Goal: Information Seeking & Learning: Learn about a topic

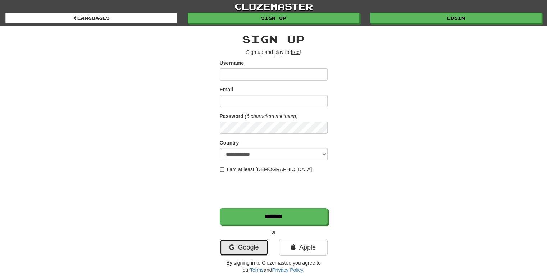
click at [238, 245] on link "Google" at bounding box center [244, 247] width 49 height 17
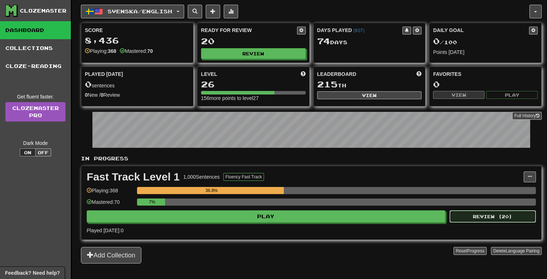
click at [471, 217] on button "Review ( 20 )" at bounding box center [492, 216] width 86 height 12
select select "**"
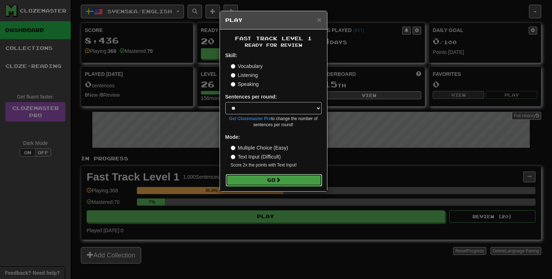
click at [281, 174] on button "Go" at bounding box center [274, 180] width 96 height 12
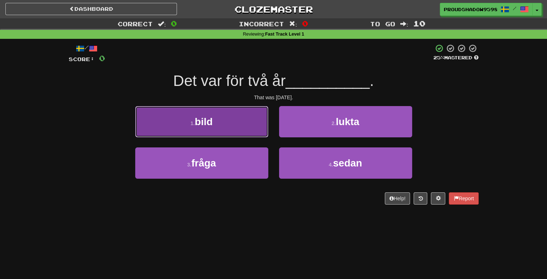
click at [220, 128] on button "1 . bild" at bounding box center [201, 121] width 133 height 31
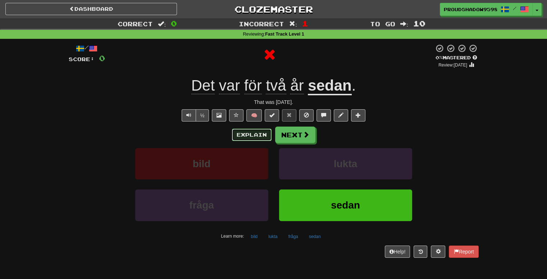
click at [253, 133] on button "Explain" at bounding box center [252, 135] width 40 height 12
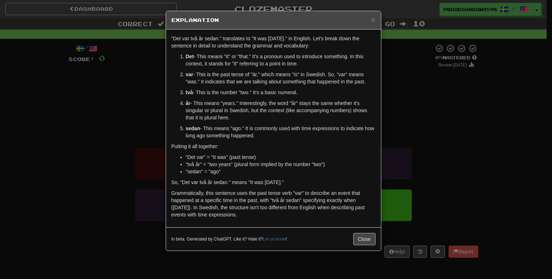
click at [410, 108] on div "× Explanation "Det var två år sedan." translates to "It was two years ago." in …" at bounding box center [276, 139] width 552 height 279
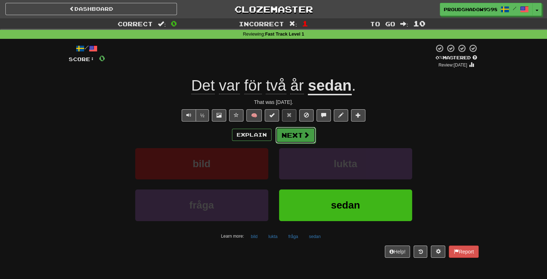
click at [278, 134] on button "Next" at bounding box center [295, 135] width 40 height 17
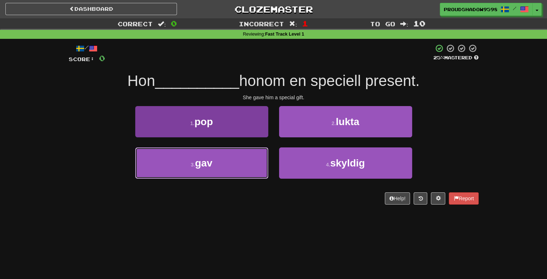
click at [232, 166] on button "3 . gav" at bounding box center [201, 162] width 133 height 31
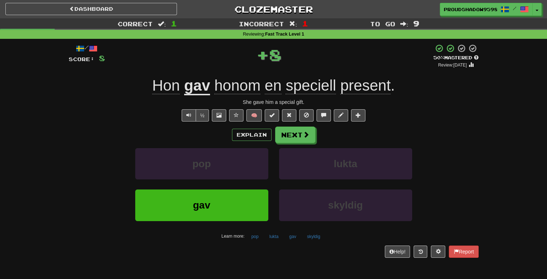
click at [249, 128] on div "Explain Next" at bounding box center [274, 135] width 410 height 17
click at [249, 133] on button "Explain" at bounding box center [252, 135] width 40 height 12
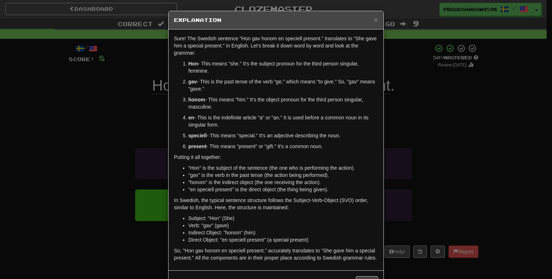
click at [424, 105] on div "× Explanation Sure! The Swedish sentence "Hon gav honom en speciell present." t…" at bounding box center [276, 139] width 552 height 279
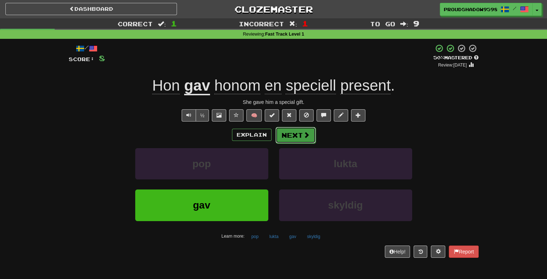
click at [280, 139] on button "Next" at bounding box center [295, 135] width 40 height 17
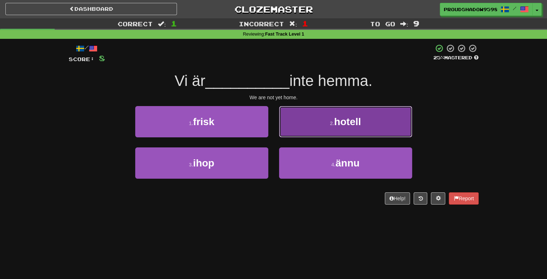
click at [279, 135] on button "2 . hotell" at bounding box center [345, 121] width 133 height 31
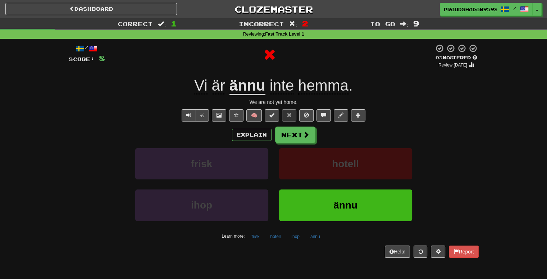
click at [255, 143] on div "Explain Next frisk hotell ihop ännu Learn more: frisk hotell ihop ännu" at bounding box center [274, 184] width 410 height 115
click at [257, 138] on button "Explain" at bounding box center [252, 135] width 40 height 12
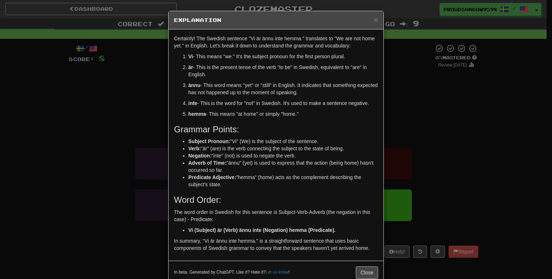
click at [384, 131] on div "× Explanation Certainly! The Swedish sentence "Vi är ännu inte hemma." translat…" at bounding box center [276, 139] width 552 height 279
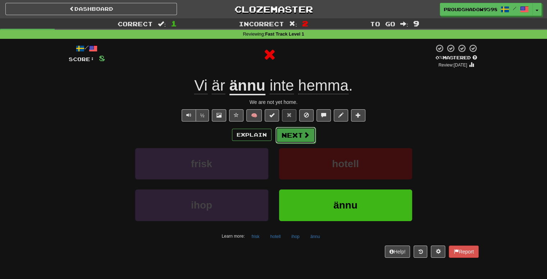
click at [286, 133] on button "Next" at bounding box center [295, 135] width 40 height 17
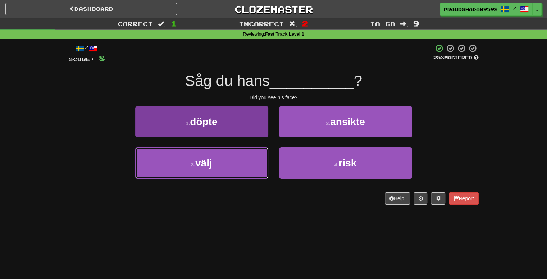
click at [231, 163] on button "3 . välj" at bounding box center [201, 162] width 133 height 31
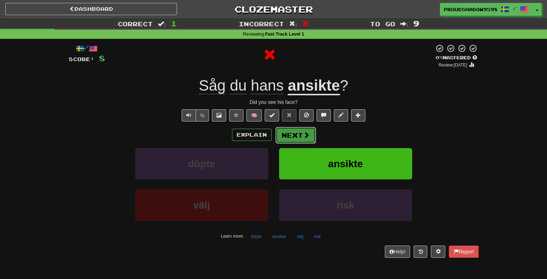
click at [299, 139] on button "Next" at bounding box center [295, 135] width 40 height 17
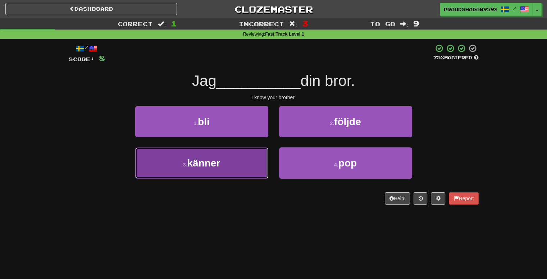
click at [249, 164] on button "3 . känner" at bounding box center [201, 162] width 133 height 31
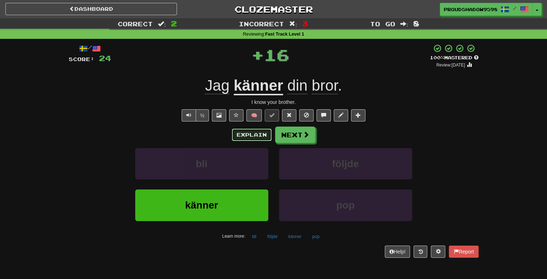
click at [260, 136] on button "Explain" at bounding box center [252, 135] width 40 height 12
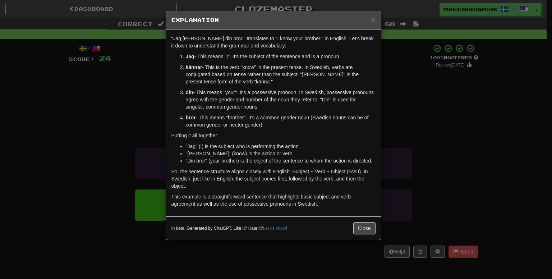
click at [453, 137] on div "× Explanation "Jag känner din bror." translates to "I know your brother." in En…" at bounding box center [276, 139] width 552 height 279
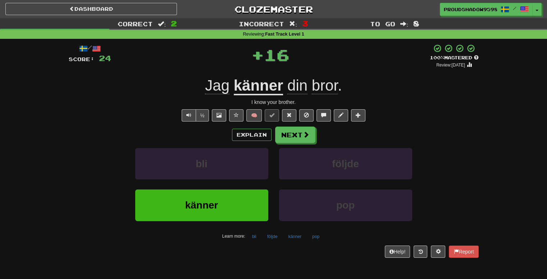
click at [307, 144] on div "Explain Next bli följde känner pop Learn more: bli följde känner pop" at bounding box center [274, 184] width 410 height 115
click at [306, 141] on button "Next" at bounding box center [295, 135] width 40 height 17
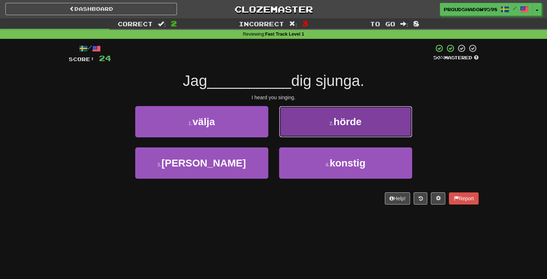
click at [311, 130] on button "2 . hörde" at bounding box center [345, 121] width 133 height 31
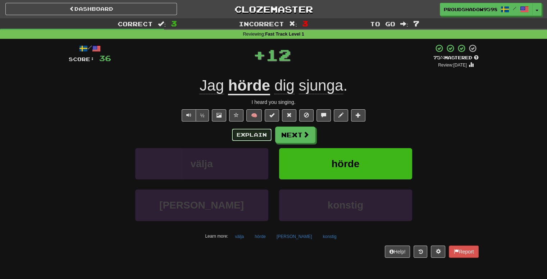
click at [257, 136] on button "Explain" at bounding box center [252, 135] width 40 height 12
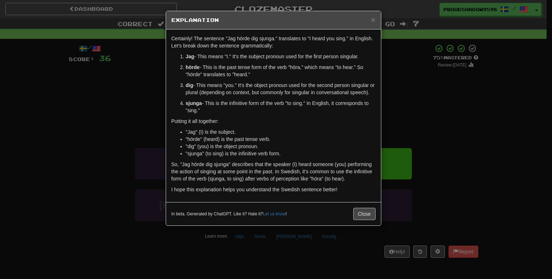
click at [428, 114] on div "× Explanation Certainly! The sentence "Jag hörde dig sjunga." translates to "I …" at bounding box center [276, 139] width 552 height 279
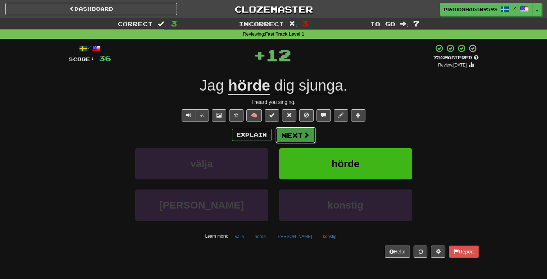
click at [293, 138] on button "Next" at bounding box center [295, 135] width 40 height 17
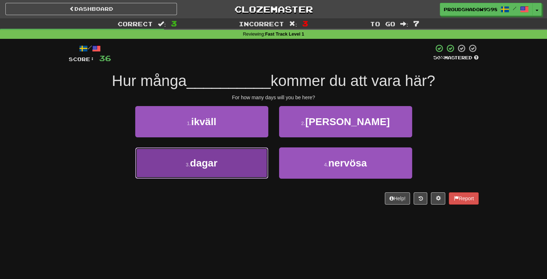
click at [251, 154] on button "3 . dagar" at bounding box center [201, 162] width 133 height 31
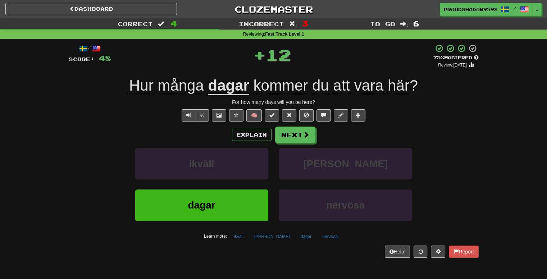
click at [256, 141] on div "Explain Next" at bounding box center [274, 135] width 410 height 17
click at [259, 136] on button "Explain" at bounding box center [252, 135] width 40 height 12
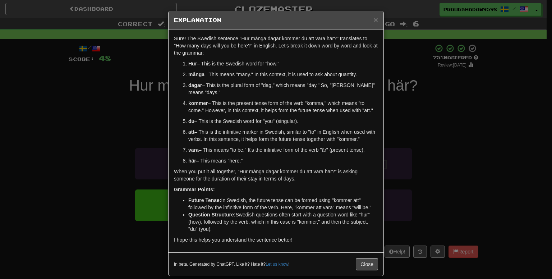
click at [413, 141] on div "× Explanation Sure! The Swedish sentence "Hur många dagar kommer du att vara hä…" at bounding box center [276, 139] width 552 height 279
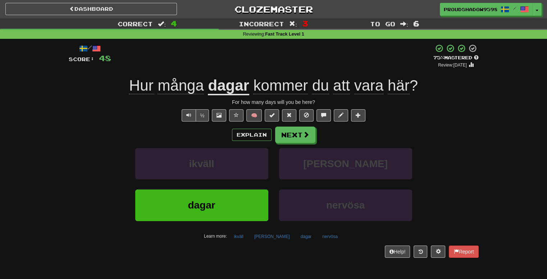
click at [305, 125] on div "/ Score: 48 + 12 75 % Mastered Review: 2025-09-20 Hur många dagar kommer du att…" at bounding box center [274, 151] width 410 height 214
click at [299, 131] on button "Next" at bounding box center [295, 135] width 40 height 17
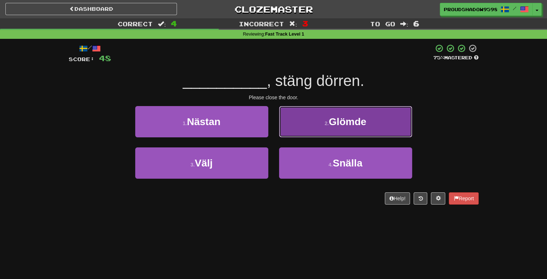
click at [312, 123] on button "2 . Glömde" at bounding box center [345, 121] width 133 height 31
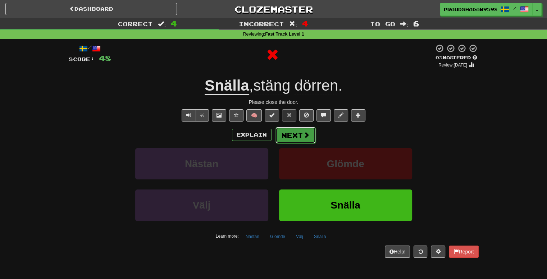
click at [297, 133] on button "Next" at bounding box center [295, 135] width 40 height 17
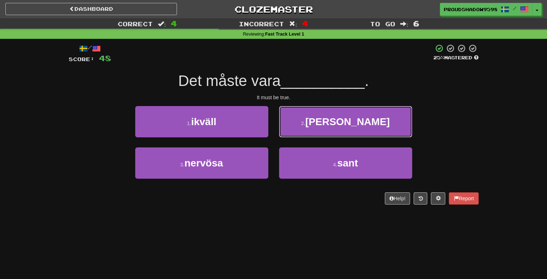
click at [297, 133] on button "2 . strömmen" at bounding box center [345, 121] width 133 height 31
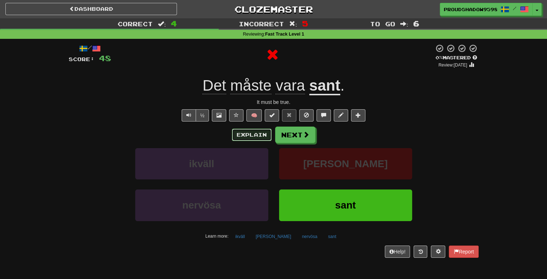
click at [261, 139] on button "Explain" at bounding box center [252, 135] width 40 height 12
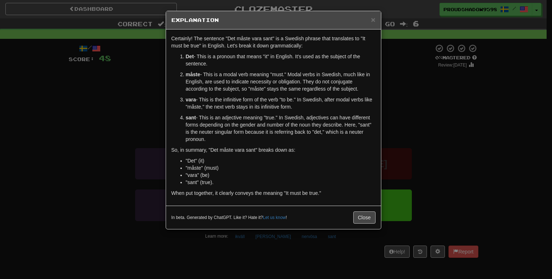
click at [396, 139] on div "× Explanation Certainly! The sentence "Det måste vara sant" is a Swedish phrase…" at bounding box center [276, 139] width 552 height 279
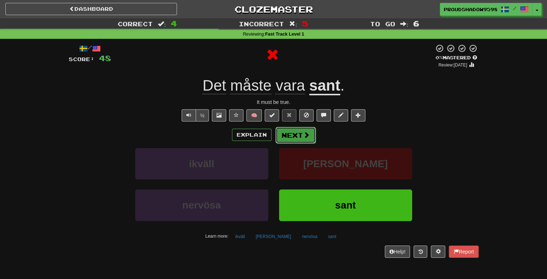
click at [310, 138] on button "Next" at bounding box center [295, 135] width 40 height 17
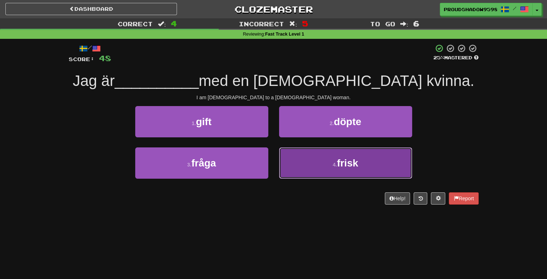
click at [311, 153] on button "4 . frisk" at bounding box center [345, 162] width 133 height 31
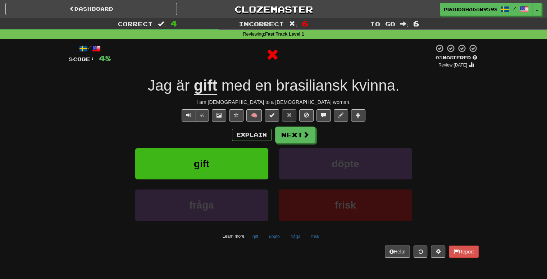
click at [273, 131] on div "Explain Next" at bounding box center [274, 135] width 410 height 17
click at [270, 131] on button "Explain" at bounding box center [252, 135] width 40 height 12
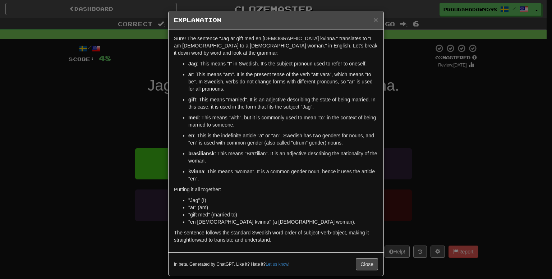
click at [424, 114] on div "× Explanation Sure! The sentence "Jag är gift med en brasiliansk kvinna." trans…" at bounding box center [276, 139] width 552 height 279
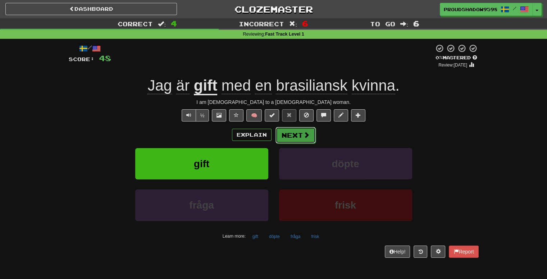
click at [295, 138] on button "Next" at bounding box center [295, 135] width 40 height 17
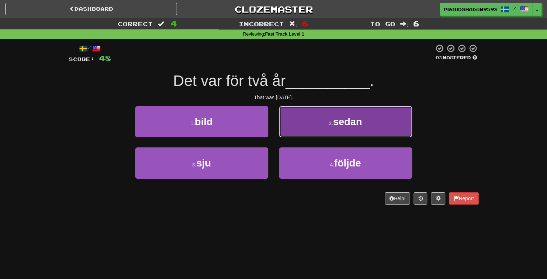
click at [325, 121] on button "2 . sedan" at bounding box center [345, 121] width 133 height 31
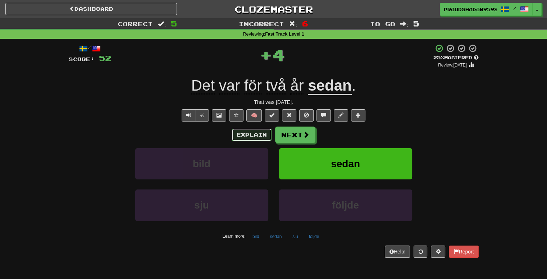
click at [257, 133] on button "Explain" at bounding box center [252, 135] width 40 height 12
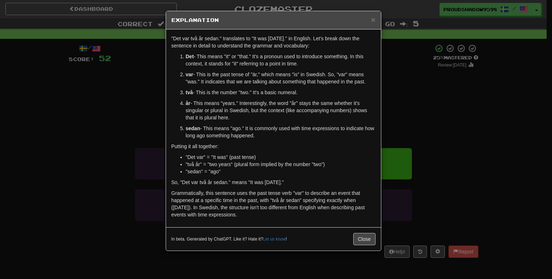
click at [414, 99] on div "× Explanation "Det var två år sedan." translates to "It was two years ago." in …" at bounding box center [276, 139] width 552 height 279
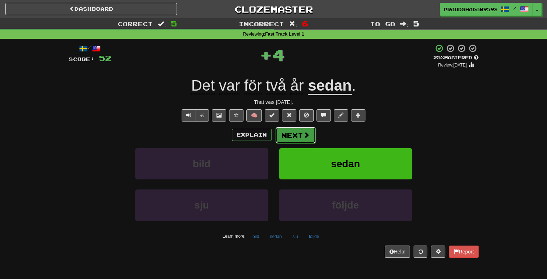
click at [304, 133] on span at bounding box center [306, 135] width 6 height 6
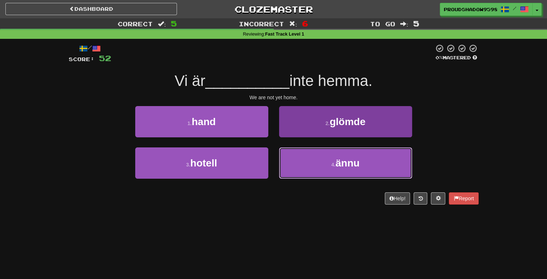
click at [301, 167] on button "4 . ännu" at bounding box center [345, 162] width 133 height 31
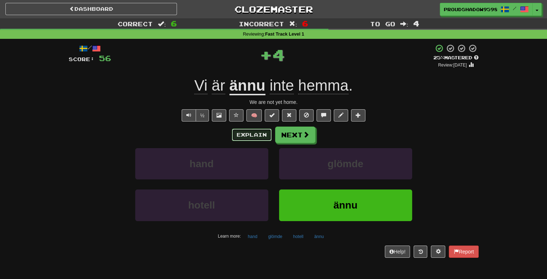
click at [259, 134] on button "Explain" at bounding box center [252, 135] width 40 height 12
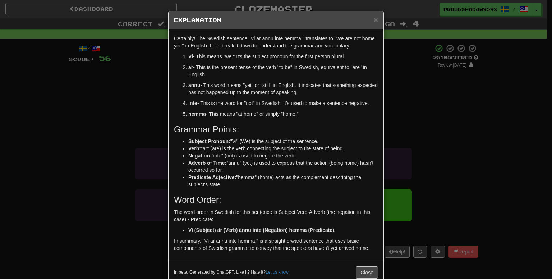
click at [397, 119] on div "× Explanation Certainly! The Swedish sentence "Vi är ännu inte hemma." translat…" at bounding box center [276, 139] width 552 height 279
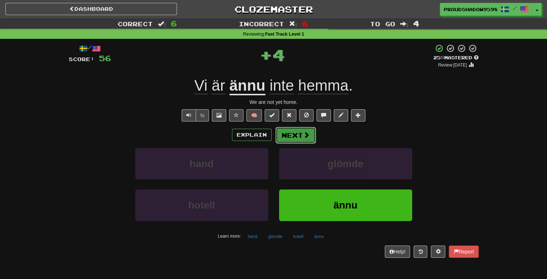
click at [310, 134] on button "Next" at bounding box center [295, 135] width 40 height 17
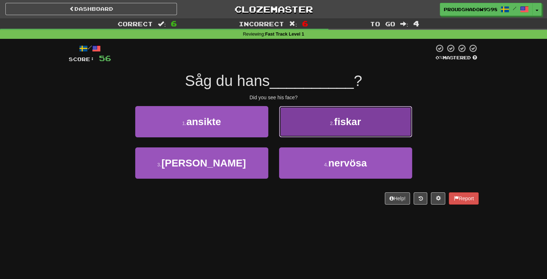
click at [298, 127] on button "2 . fiskar" at bounding box center [345, 121] width 133 height 31
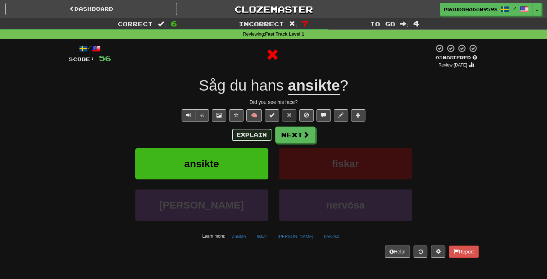
click at [260, 132] on button "Explain" at bounding box center [252, 135] width 40 height 12
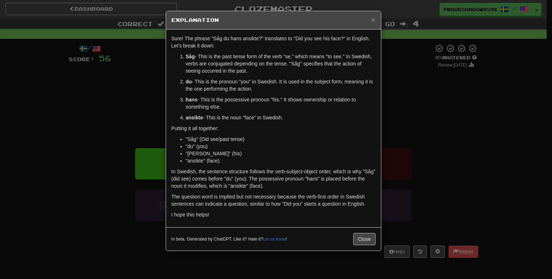
drag, startPoint x: 430, startPoint y: 124, endPoint x: 391, endPoint y: 135, distance: 40.3
click at [429, 124] on div "× Explanation Sure! The phrase "Såg du hans ansikte?" translates to "Did you se…" at bounding box center [276, 139] width 552 height 279
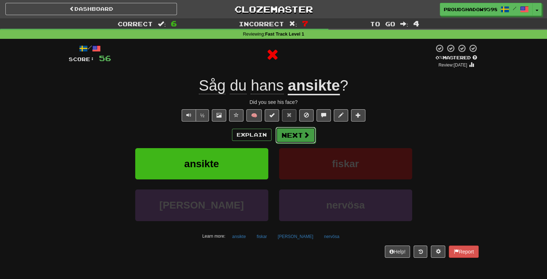
click at [308, 138] on button "Next" at bounding box center [295, 135] width 40 height 17
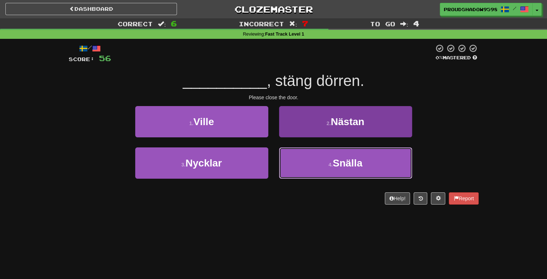
click at [296, 168] on button "4 . Snälla" at bounding box center [345, 162] width 133 height 31
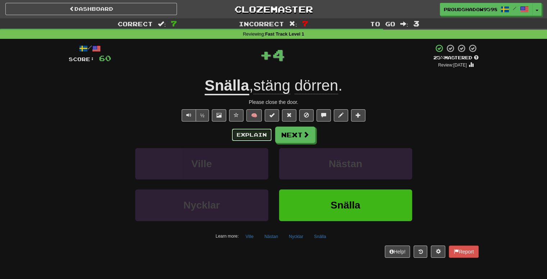
click at [240, 136] on button "Explain" at bounding box center [252, 135] width 40 height 12
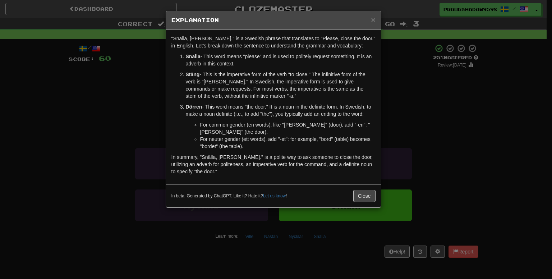
click at [425, 144] on div "× Explanation "Snälla, stäng dörren." is a Swedish phrase that translates to "P…" at bounding box center [276, 139] width 552 height 279
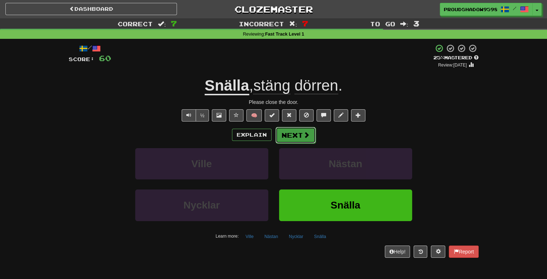
click at [287, 134] on button "Next" at bounding box center [295, 135] width 40 height 17
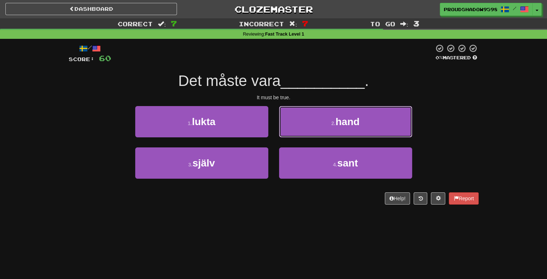
click at [305, 124] on button "2 . hand" at bounding box center [345, 121] width 133 height 31
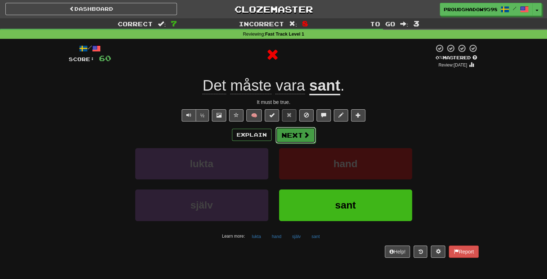
click at [287, 143] on button "Next" at bounding box center [295, 135] width 40 height 17
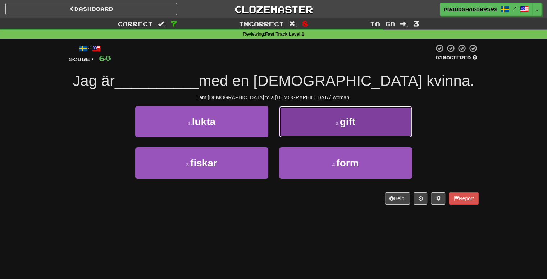
click at [297, 136] on button "2 . gift" at bounding box center [345, 121] width 133 height 31
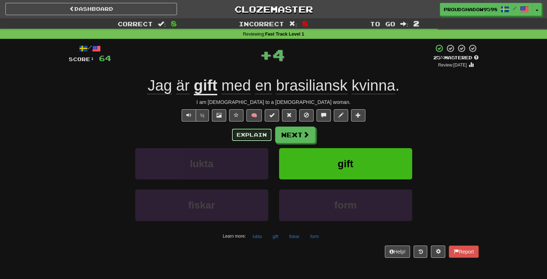
click at [257, 135] on button "Explain" at bounding box center [252, 135] width 40 height 12
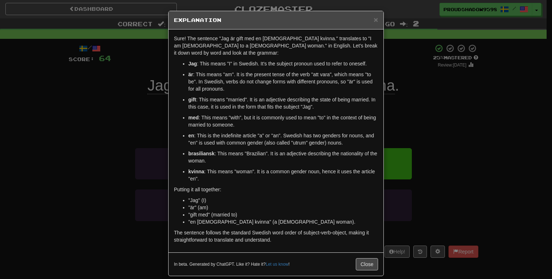
click at [426, 142] on div "× Explanation Sure! The sentence "Jag är gift med en brasiliansk kvinna." trans…" at bounding box center [276, 139] width 552 height 279
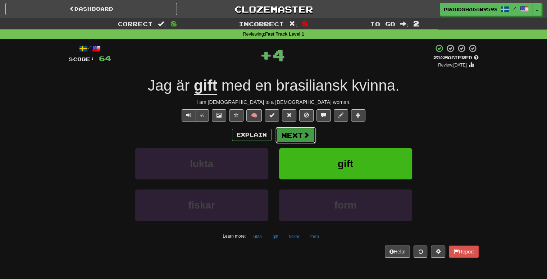
click at [284, 134] on button "Next" at bounding box center [295, 135] width 40 height 17
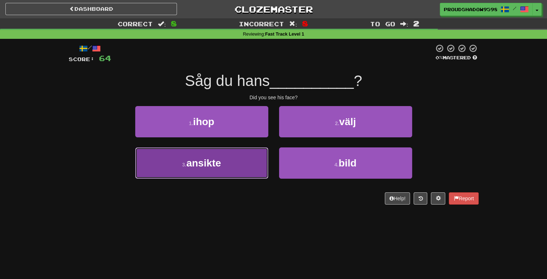
click at [243, 153] on button "3 . ansikte" at bounding box center [201, 162] width 133 height 31
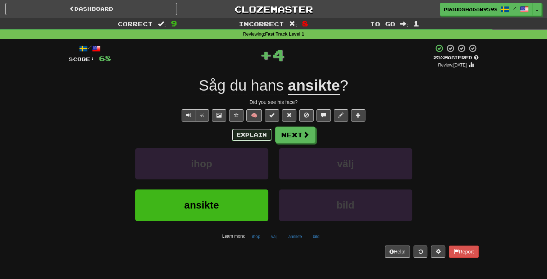
click at [269, 134] on button "Explain" at bounding box center [252, 135] width 40 height 12
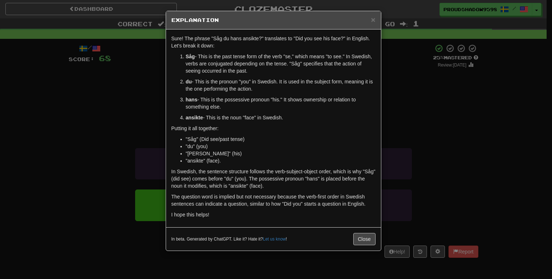
click at [418, 119] on div "× Explanation Sure! The phrase "Såg du hans ansikte?" translates to "Did you se…" at bounding box center [276, 139] width 552 height 279
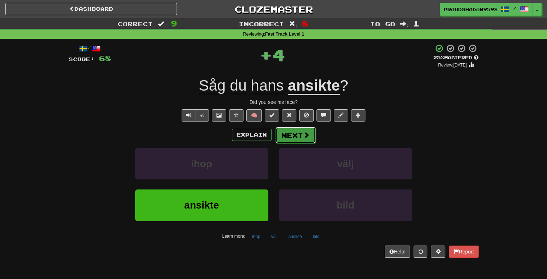
click at [289, 137] on button "Next" at bounding box center [295, 135] width 40 height 17
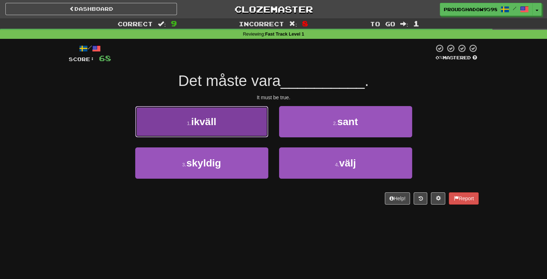
click at [251, 121] on button "1 . ikväll" at bounding box center [201, 121] width 133 height 31
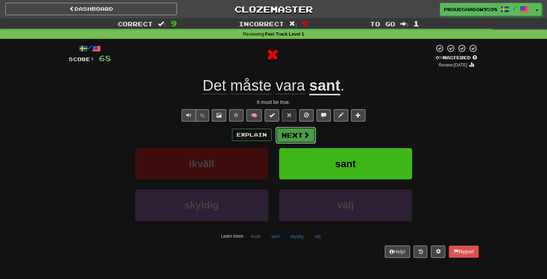
click at [289, 133] on button "Next" at bounding box center [295, 135] width 40 height 17
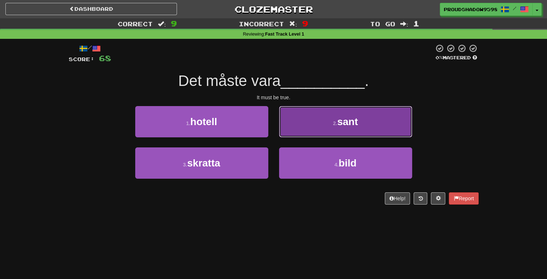
click at [298, 129] on button "2 . sant" at bounding box center [345, 121] width 133 height 31
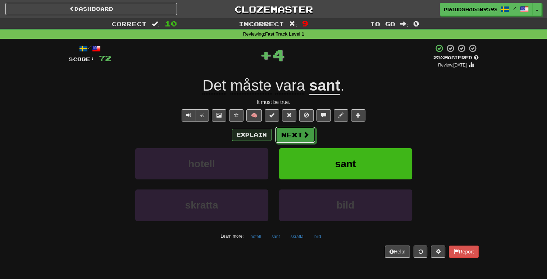
drag, startPoint x: 294, startPoint y: 134, endPoint x: 240, endPoint y: 130, distance: 54.8
click at [239, 130] on div "Explain Next" at bounding box center [274, 135] width 410 height 17
click at [280, 130] on button "Next" at bounding box center [295, 135] width 40 height 17
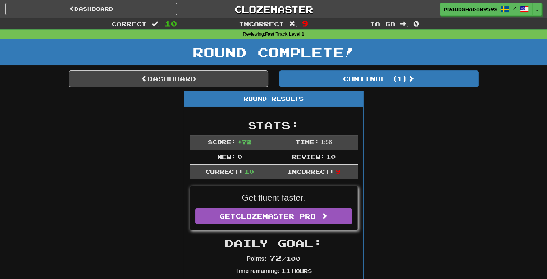
click at [248, 95] on div "Round Results" at bounding box center [273, 99] width 179 height 16
click at [252, 79] on link "Dashboard" at bounding box center [169, 78] width 200 height 17
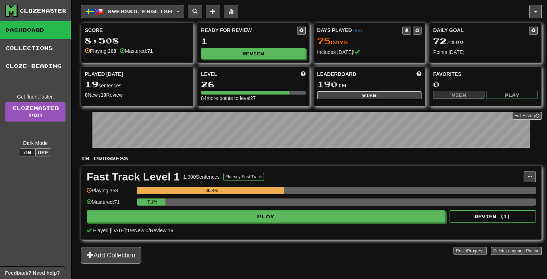
click at [279, 222] on div "Fast Track Level 1 1,000 Sentences Fluency Fast Track Manage Sentences Unpin fr…" at bounding box center [311, 202] width 460 height 73
click at [289, 207] on div "7.1%" at bounding box center [336, 204] width 399 height 12
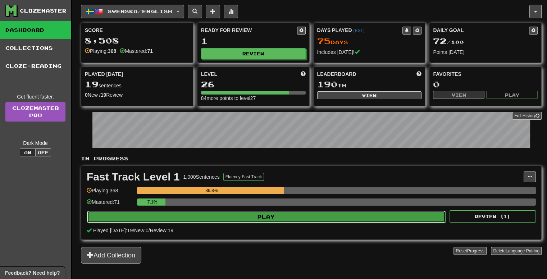
click at [280, 211] on button "Play" at bounding box center [266, 217] width 358 height 12
select select "**"
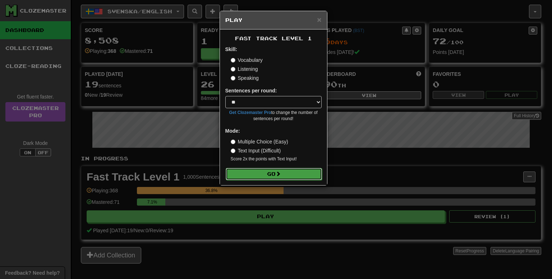
click at [271, 172] on button "Go" at bounding box center [274, 174] width 96 height 12
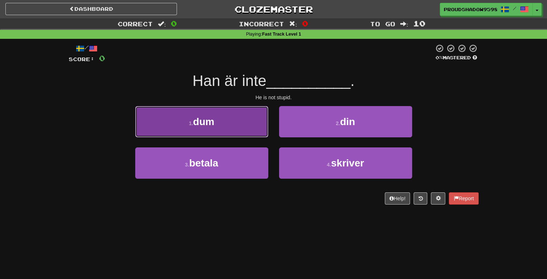
click at [253, 129] on button "1 . dum" at bounding box center [201, 121] width 133 height 31
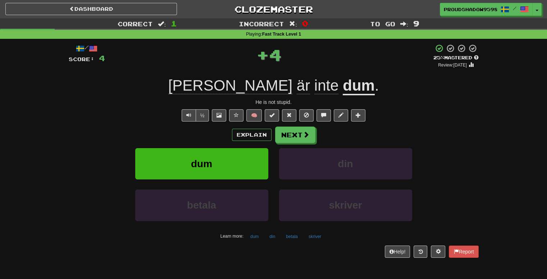
click at [259, 141] on div "Explain Next" at bounding box center [274, 135] width 410 height 17
click at [256, 129] on button "Explain" at bounding box center [252, 135] width 40 height 12
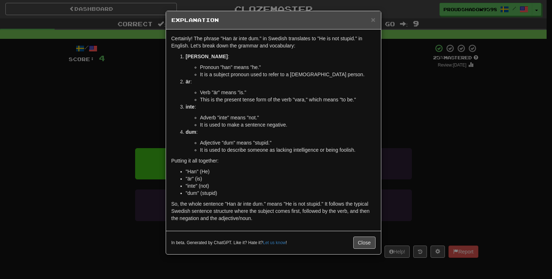
click at [452, 102] on div "× Explanation Certainly! The phrase "Han är inte dum." in Swedish translates to…" at bounding box center [276, 139] width 552 height 279
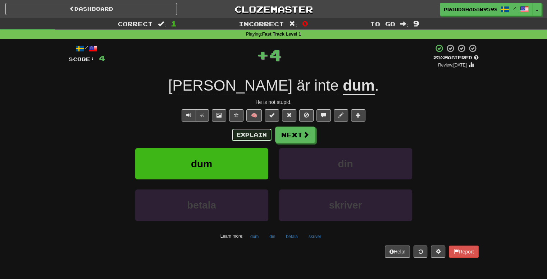
click at [254, 135] on button "Explain" at bounding box center [252, 135] width 40 height 12
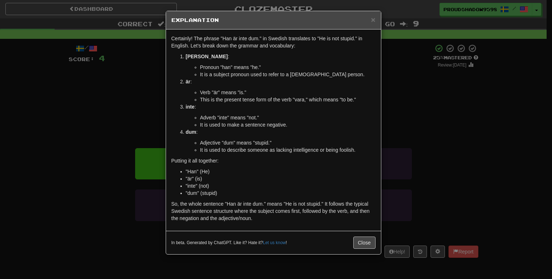
click at [478, 117] on div "× Explanation Certainly! The phrase "Han är inte dum." in Swedish translates to…" at bounding box center [276, 139] width 552 height 279
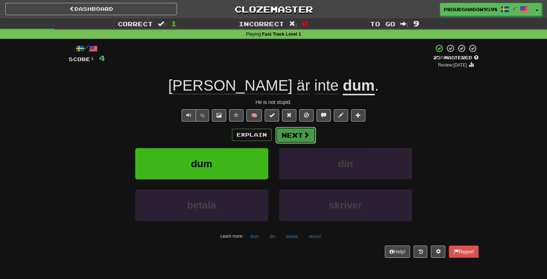
click at [297, 134] on button "Next" at bounding box center [295, 135] width 40 height 17
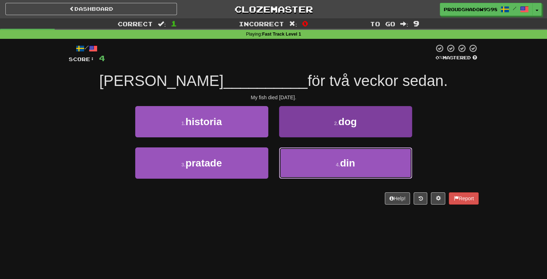
click at [305, 167] on button "4 . din" at bounding box center [345, 162] width 133 height 31
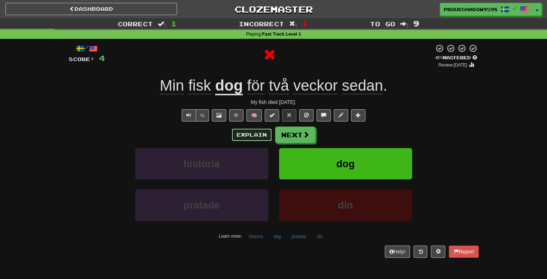
click at [260, 129] on button "Explain" at bounding box center [252, 135] width 40 height 12
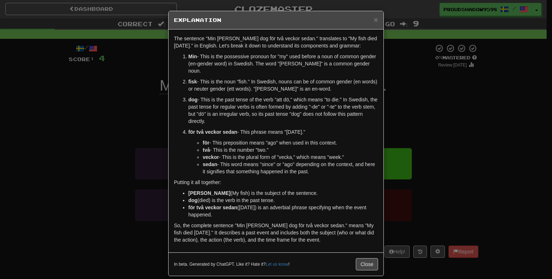
click at [426, 129] on div "× Explanation The sentence "Min fisk dog för två veckor sedan." translates to "…" at bounding box center [276, 139] width 552 height 279
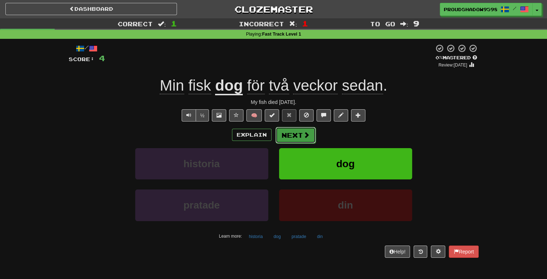
click at [294, 131] on button "Next" at bounding box center [295, 135] width 40 height 17
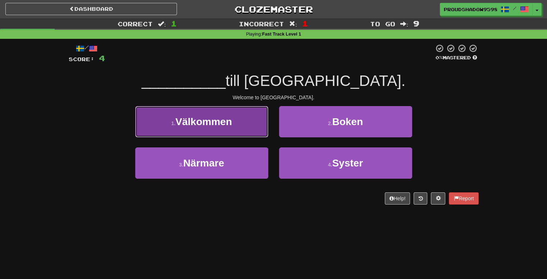
click at [261, 125] on button "1 . Välkommen" at bounding box center [201, 121] width 133 height 31
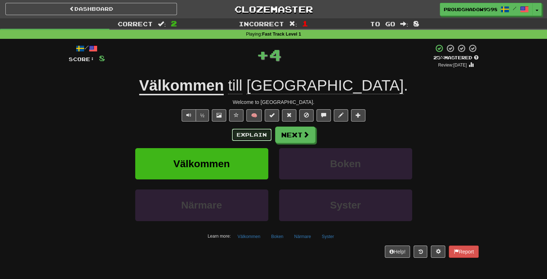
click at [260, 137] on button "Explain" at bounding box center [252, 135] width 40 height 12
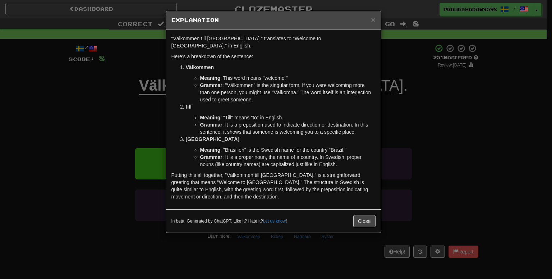
click at [440, 144] on div "× Explanation "Välkommen till Brasilien." translates to "Welcome to Brazil." in…" at bounding box center [276, 139] width 552 height 279
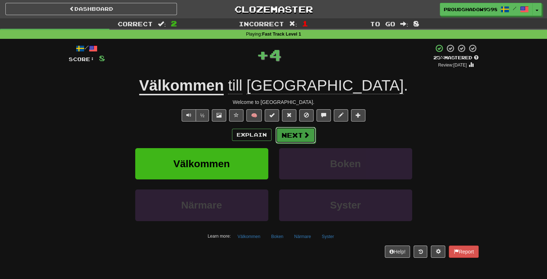
click at [310, 139] on button "Next" at bounding box center [295, 135] width 40 height 17
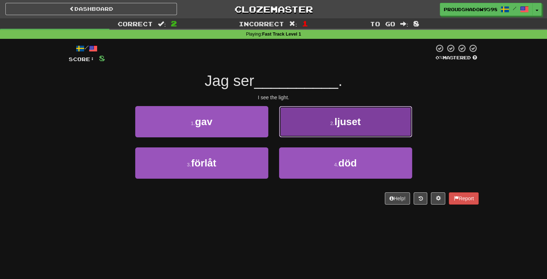
drag, startPoint x: 306, startPoint y: 130, endPoint x: 306, endPoint y: 134, distance: 4.3
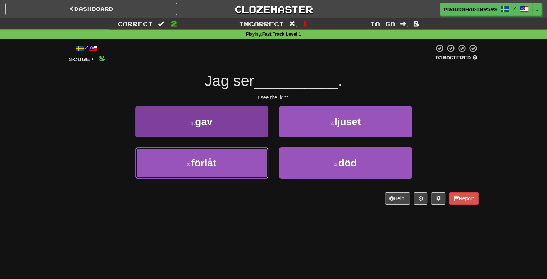
drag, startPoint x: 306, startPoint y: 134, endPoint x: 259, endPoint y: 149, distance: 49.3
click at [259, 149] on button "3 . förlåt" at bounding box center [201, 162] width 133 height 31
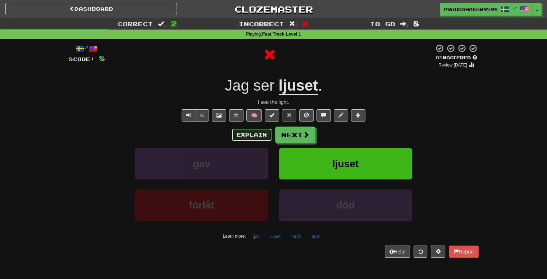
click at [261, 138] on button "Explain" at bounding box center [252, 135] width 40 height 12
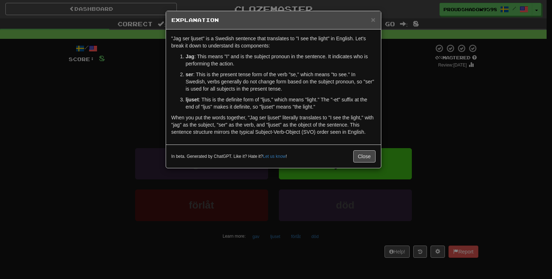
click at [451, 111] on div "× Explanation "Jag ser ljuset" is a Swedish sentence that translates to "I see …" at bounding box center [276, 139] width 552 height 279
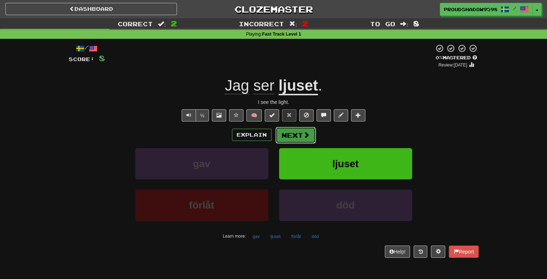
click at [289, 135] on button "Next" at bounding box center [295, 135] width 40 height 17
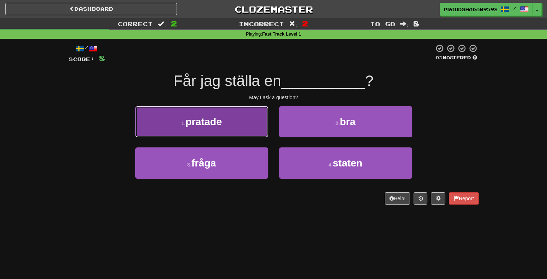
click at [229, 125] on button "1 . pratade" at bounding box center [201, 121] width 133 height 31
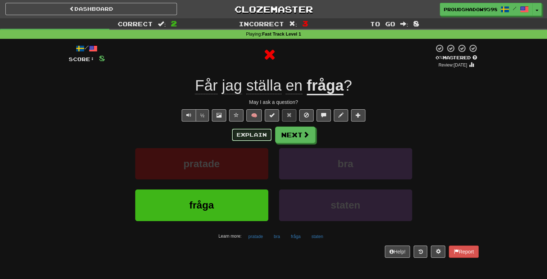
click at [250, 135] on button "Explain" at bounding box center [252, 135] width 40 height 12
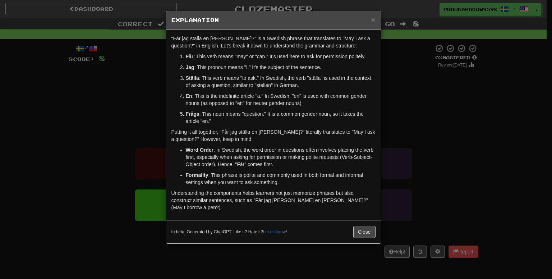
click at [431, 147] on div "× Explanation "Får jag ställa en fråga?" is a Swedish phrase that translates to…" at bounding box center [276, 139] width 552 height 279
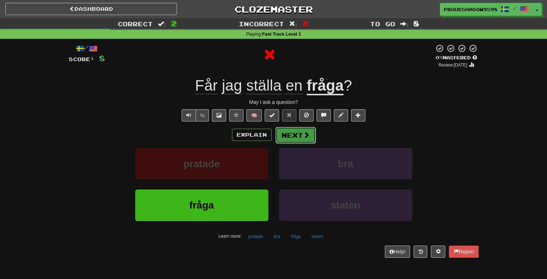
click at [290, 137] on button "Next" at bounding box center [295, 135] width 40 height 17
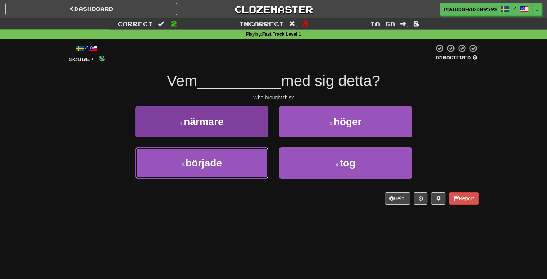
click at [247, 156] on button "3 . började" at bounding box center [201, 162] width 133 height 31
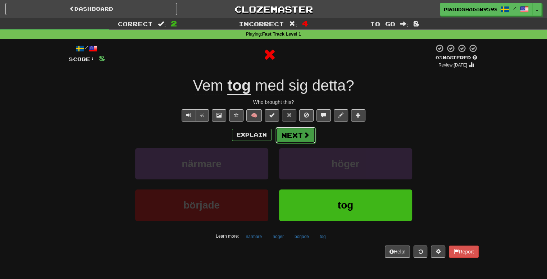
click at [292, 129] on button "Next" at bounding box center [295, 135] width 40 height 17
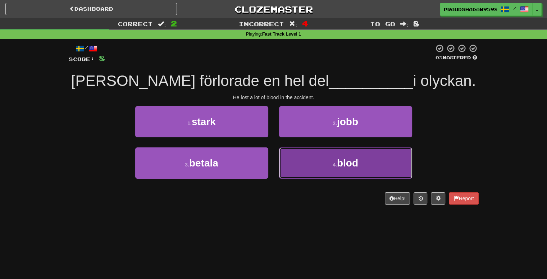
click at [303, 170] on button "4 . blod" at bounding box center [345, 162] width 133 height 31
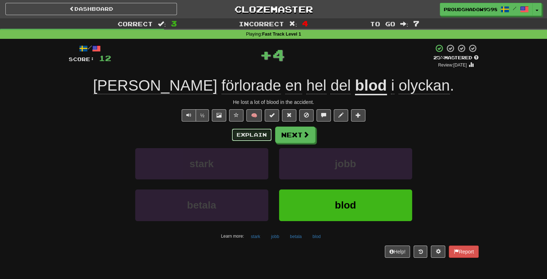
click at [250, 136] on button "Explain" at bounding box center [252, 135] width 40 height 12
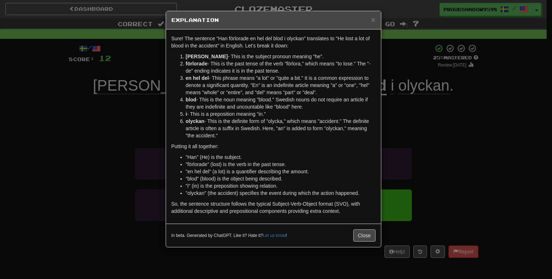
click at [418, 128] on div "× Explanation Sure! The sentence "Han förlorade en hel del blod i olyckan" tran…" at bounding box center [276, 139] width 552 height 279
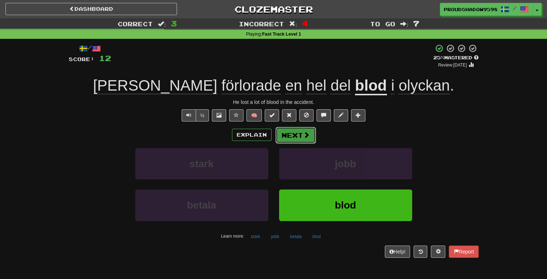
click at [312, 137] on button "Next" at bounding box center [295, 135] width 40 height 17
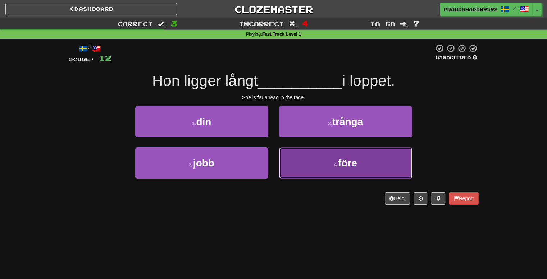
click at [305, 165] on button "4 . före" at bounding box center [345, 162] width 133 height 31
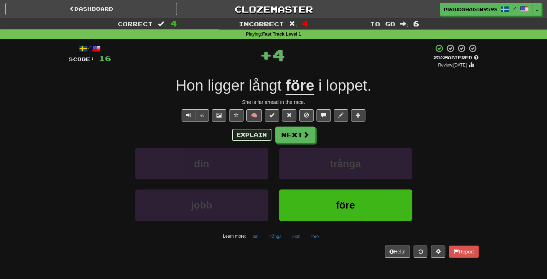
click at [256, 134] on button "Explain" at bounding box center [252, 135] width 40 height 12
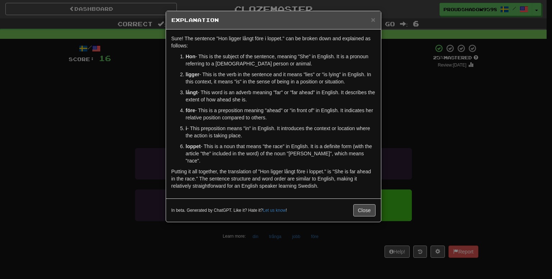
click at [397, 123] on div "× Explanation Sure! The sentence "Hon ligger långt före i loppet." can be broke…" at bounding box center [276, 139] width 552 height 279
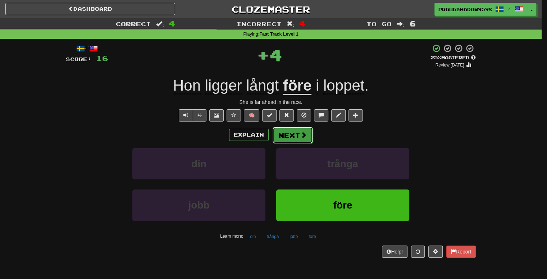
click at [289, 140] on button "Next" at bounding box center [293, 135] width 40 height 17
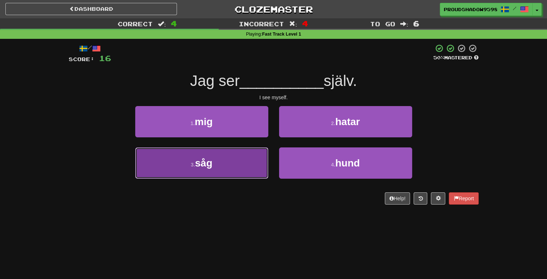
click at [247, 158] on button "3 . såg" at bounding box center [201, 162] width 133 height 31
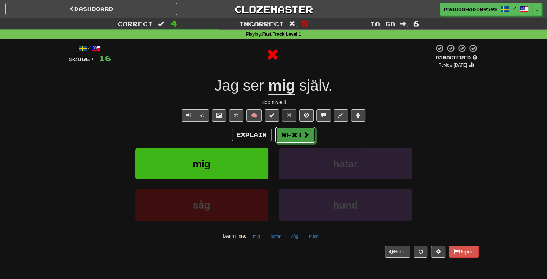
drag, startPoint x: 296, startPoint y: 138, endPoint x: 256, endPoint y: 141, distance: 40.0
click at [256, 142] on div "Explain Next" at bounding box center [274, 135] width 410 height 17
click at [257, 136] on button "Explain" at bounding box center [252, 135] width 40 height 12
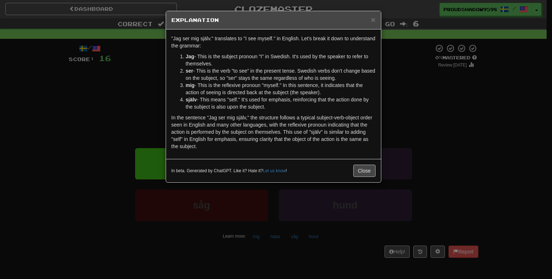
click at [416, 126] on div "× Explanation "Jag ser mig själv." translates to "I see myself." in English. Le…" at bounding box center [276, 139] width 552 height 279
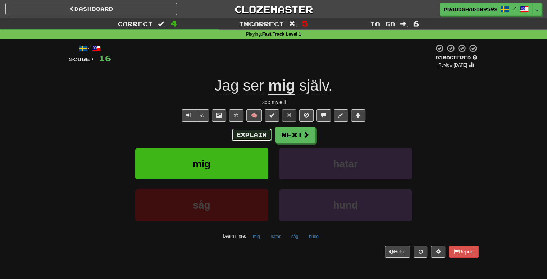
click at [264, 140] on button "Explain" at bounding box center [252, 135] width 40 height 12
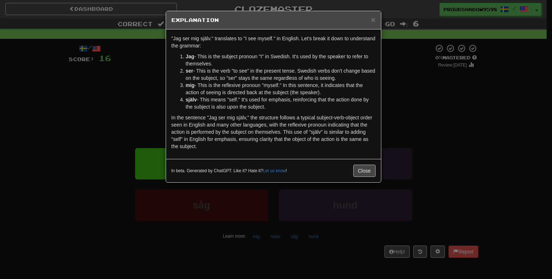
click at [434, 140] on div "× Explanation "Jag ser mig själv." translates to "I see myself." in English. Le…" at bounding box center [276, 139] width 552 height 279
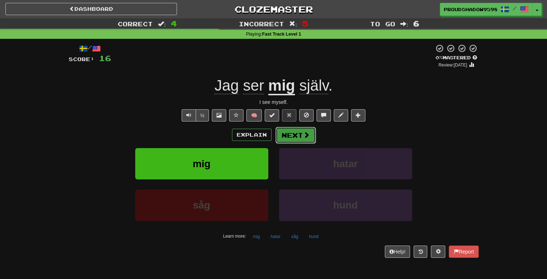
click at [292, 141] on button "Next" at bounding box center [295, 135] width 40 height 17
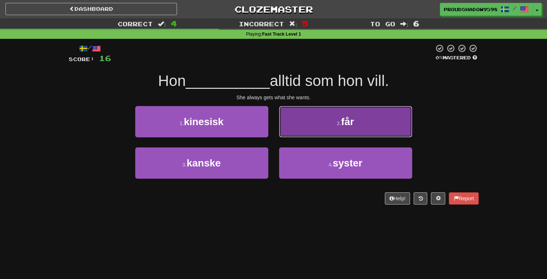
click at [297, 134] on button "2 . får" at bounding box center [345, 121] width 133 height 31
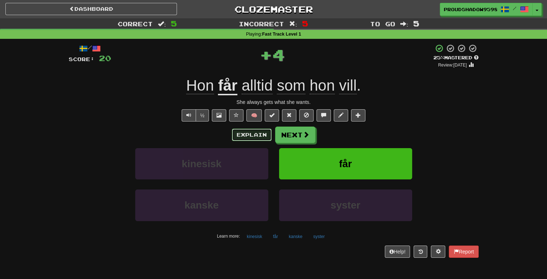
click at [247, 137] on button "Explain" at bounding box center [252, 135] width 40 height 12
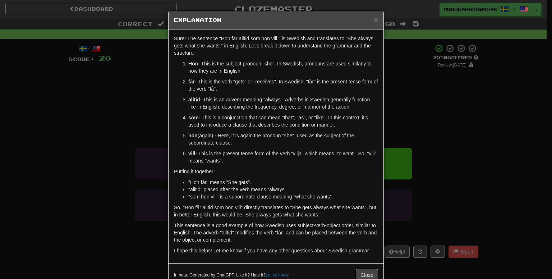
click at [411, 124] on div "× Explanation Sure! The sentence "Hon får alltid som hon vill." is Swedish and …" at bounding box center [276, 139] width 552 height 279
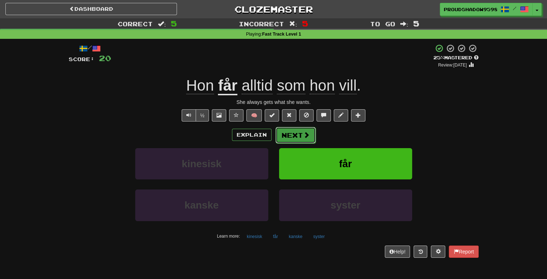
click at [285, 137] on button "Next" at bounding box center [295, 135] width 40 height 17
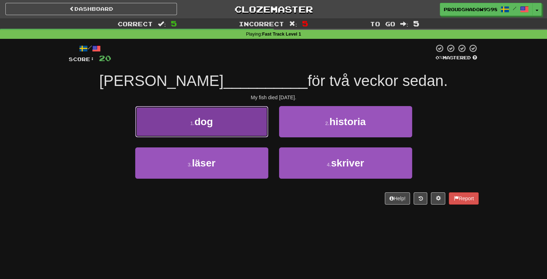
click at [234, 125] on button "1 . dog" at bounding box center [201, 121] width 133 height 31
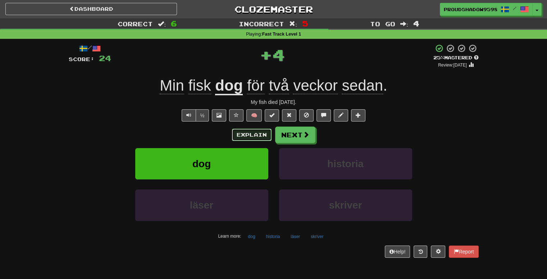
click at [241, 138] on button "Explain" at bounding box center [252, 135] width 40 height 12
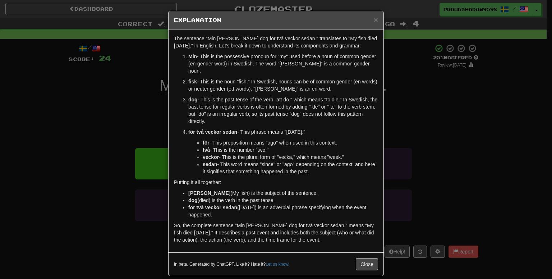
click at [417, 128] on div "× Explanation The sentence "Min fisk dog för två veckor sedan." translates to "…" at bounding box center [276, 139] width 552 height 279
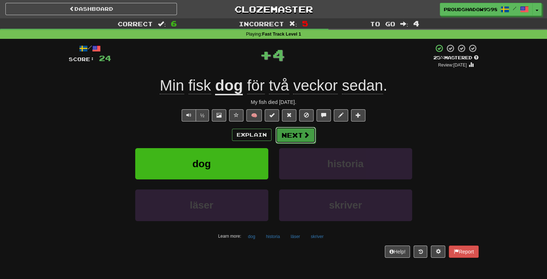
click at [298, 131] on button "Next" at bounding box center [295, 135] width 40 height 17
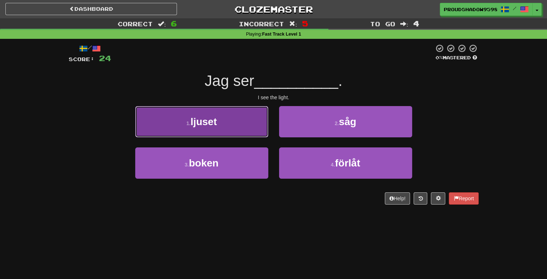
click at [246, 133] on button "1 . ljuset" at bounding box center [201, 121] width 133 height 31
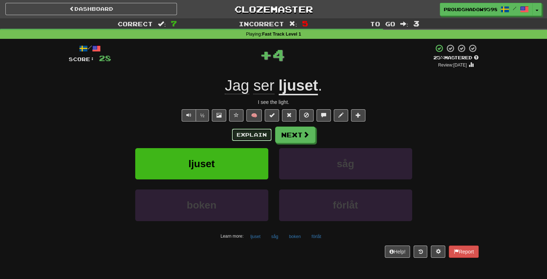
click at [246, 133] on button "Explain" at bounding box center [252, 135] width 40 height 12
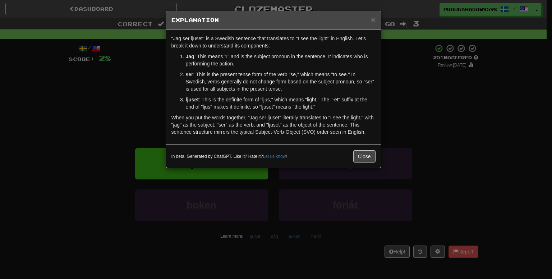
click at [403, 124] on div "× Explanation "Jag ser ljuset" is a Swedish sentence that translates to "I see …" at bounding box center [276, 139] width 552 height 279
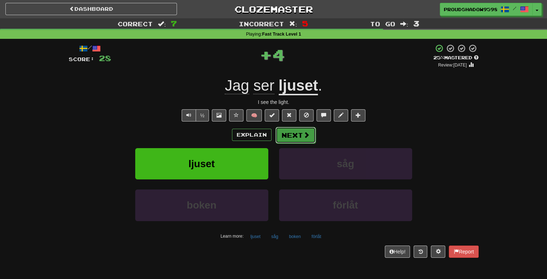
click at [295, 142] on button "Next" at bounding box center [295, 135] width 40 height 17
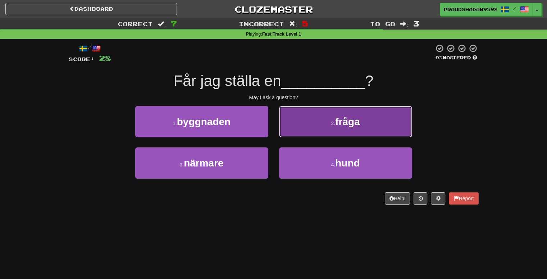
click at [301, 134] on button "2 . fråga" at bounding box center [345, 121] width 133 height 31
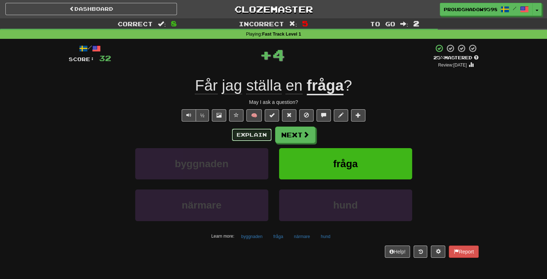
click at [259, 138] on button "Explain" at bounding box center [252, 135] width 40 height 12
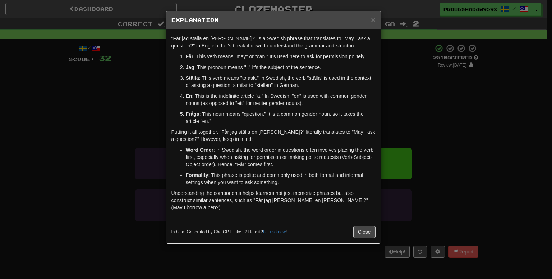
click at [461, 118] on div "× Explanation "Får jag ställa en fråga?" is a Swedish phrase that translates to…" at bounding box center [276, 139] width 552 height 279
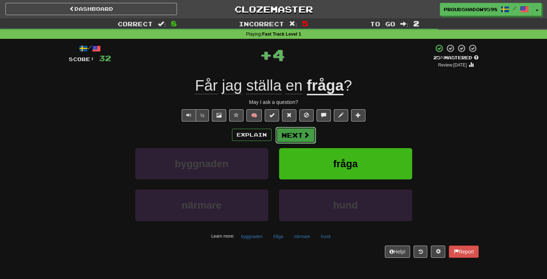
click at [296, 130] on button "Next" at bounding box center [295, 135] width 40 height 17
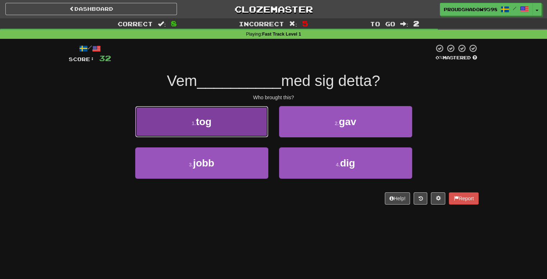
click at [251, 133] on button "1 . tog" at bounding box center [201, 121] width 133 height 31
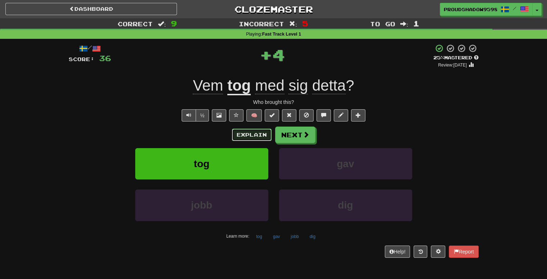
click at [253, 135] on button "Explain" at bounding box center [252, 135] width 40 height 12
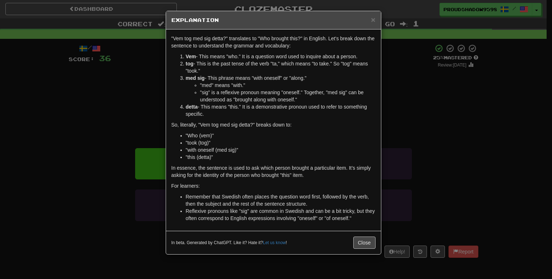
click at [451, 124] on div "× Explanation "Vem tog med sig detta?" translates to "Who brought this?" in Eng…" at bounding box center [276, 139] width 552 height 279
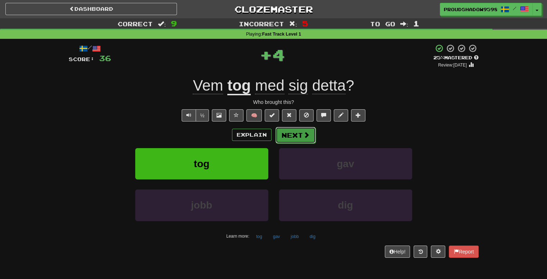
click at [285, 131] on button "Next" at bounding box center [295, 135] width 40 height 17
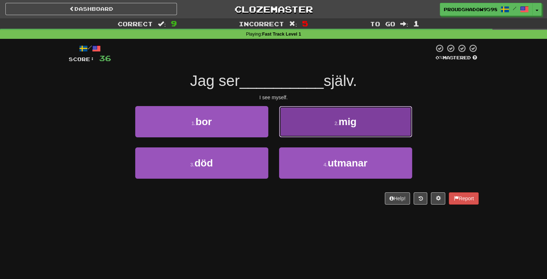
click at [303, 131] on button "2 . mig" at bounding box center [345, 121] width 133 height 31
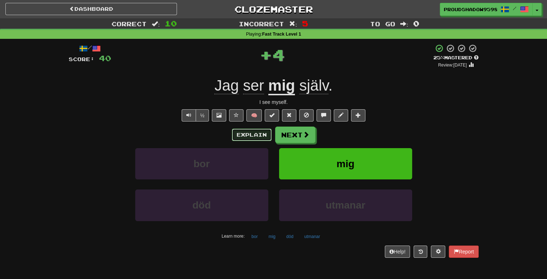
click at [253, 137] on button "Explain" at bounding box center [252, 135] width 40 height 12
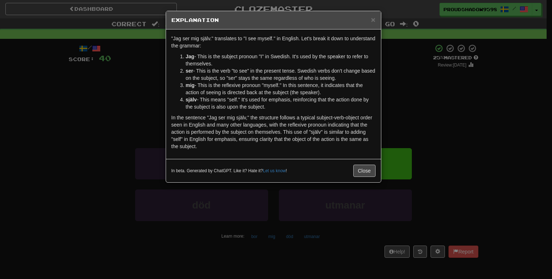
click at [479, 110] on div "× Explanation "Jag ser mig själv." translates to "I see myself." in English. Le…" at bounding box center [276, 139] width 552 height 279
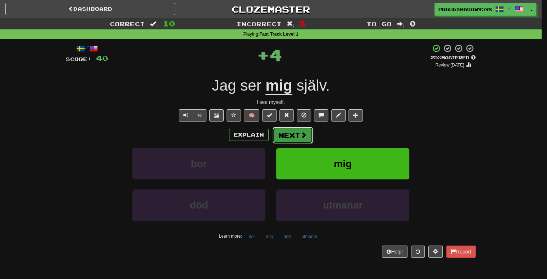
click at [305, 131] on button "Next" at bounding box center [293, 135] width 40 height 17
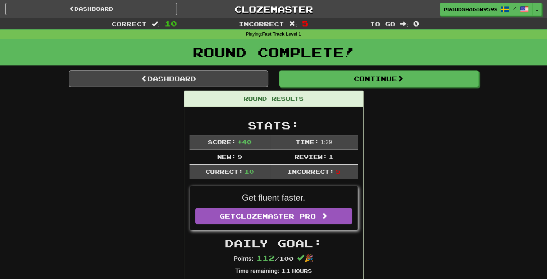
click at [269, 79] on div "Dashboard" at bounding box center [168, 78] width 210 height 17
click at [260, 81] on link "Dashboard" at bounding box center [169, 78] width 200 height 17
